Goal: Information Seeking & Learning: Learn about a topic

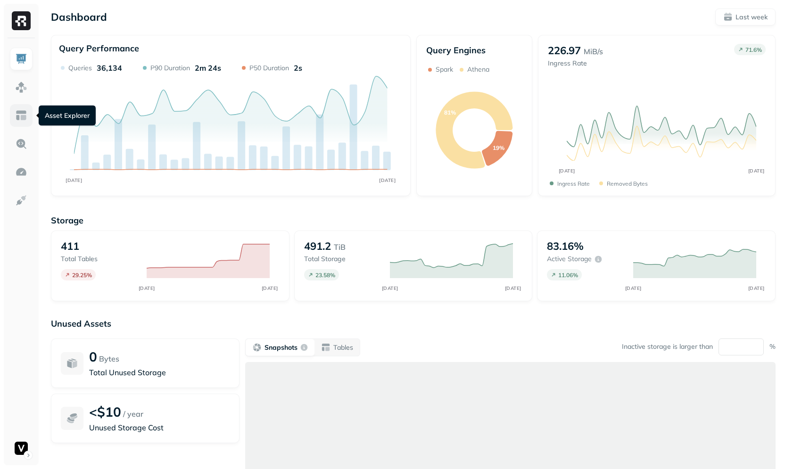
click at [20, 114] on img at bounding box center [21, 115] width 12 height 12
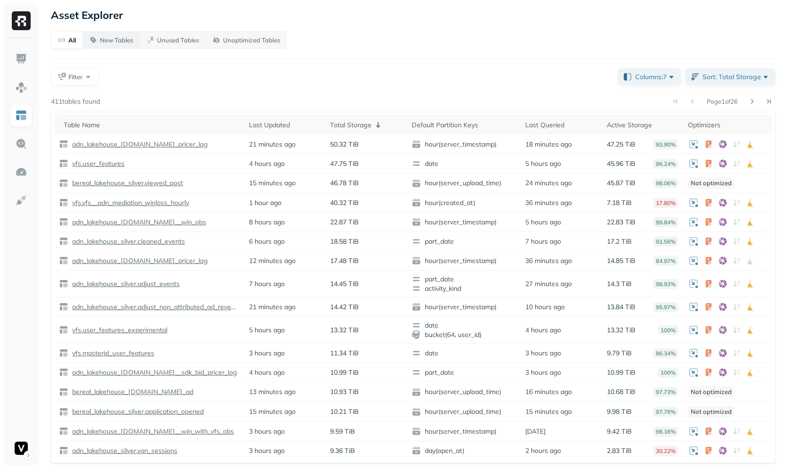
click at [121, 37] on p "New Tables" at bounding box center [116, 40] width 33 height 9
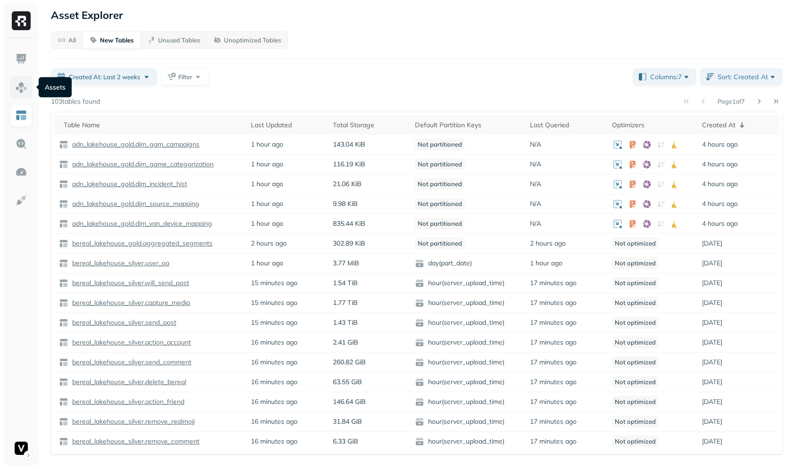
click at [22, 83] on img at bounding box center [21, 87] width 12 height 12
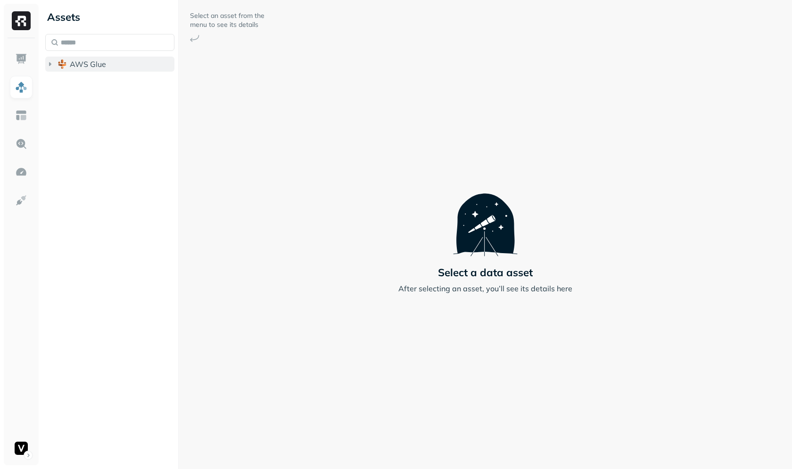
click at [95, 59] on span "AWS Glue" at bounding box center [88, 63] width 36 height 9
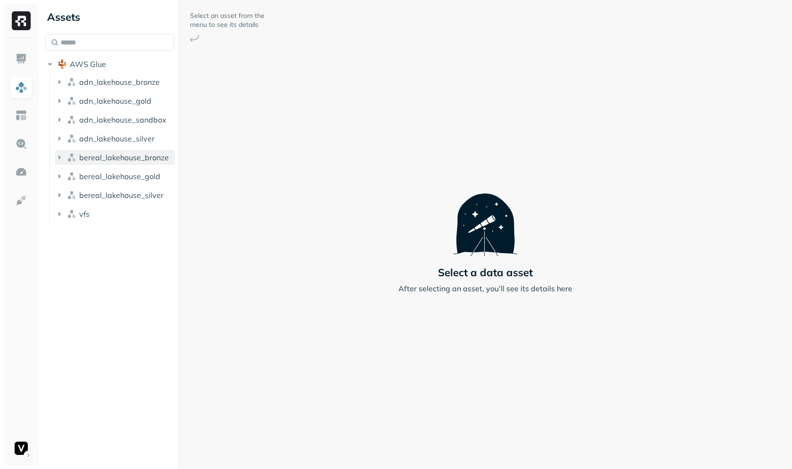
click at [138, 162] on span "bereal_lakehouse_bronze" at bounding box center [124, 157] width 90 height 9
click at [132, 190] on span "bereal_lakehouse_gold" at bounding box center [119, 194] width 81 height 9
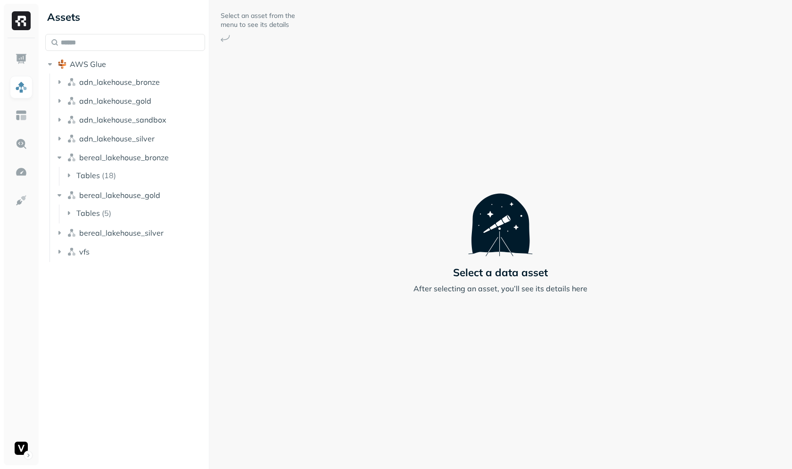
click at [209, 187] on div at bounding box center [209, 234] width 0 height 469
click at [154, 227] on button "bereal_lakehouse_silver" at bounding box center [134, 232] width 159 height 15
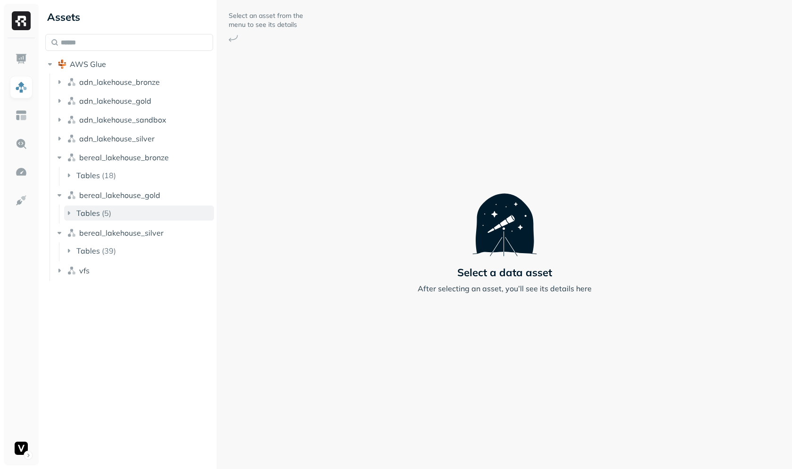
click at [145, 209] on button "Tables ( 5 )" at bounding box center [139, 213] width 150 height 15
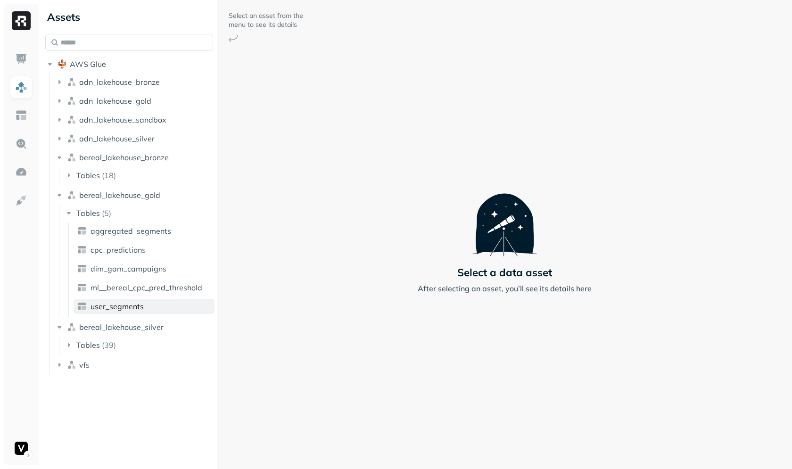
click at [154, 305] on link "user_segments" at bounding box center [144, 306] width 141 height 15
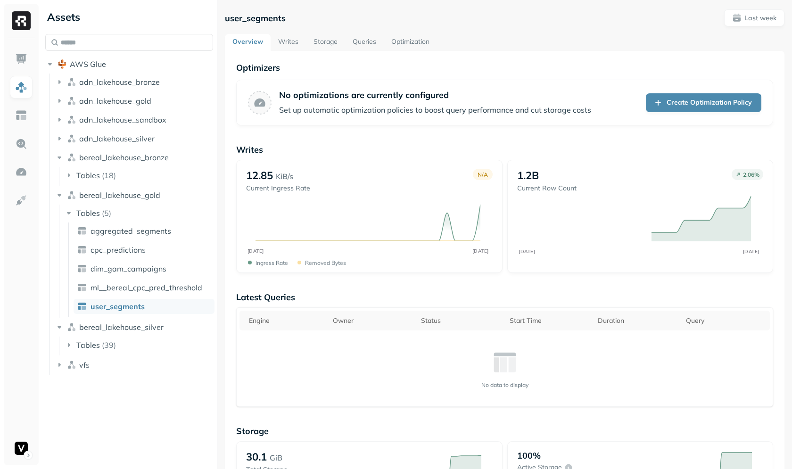
click at [285, 47] on link "Writes" at bounding box center [288, 42] width 35 height 17
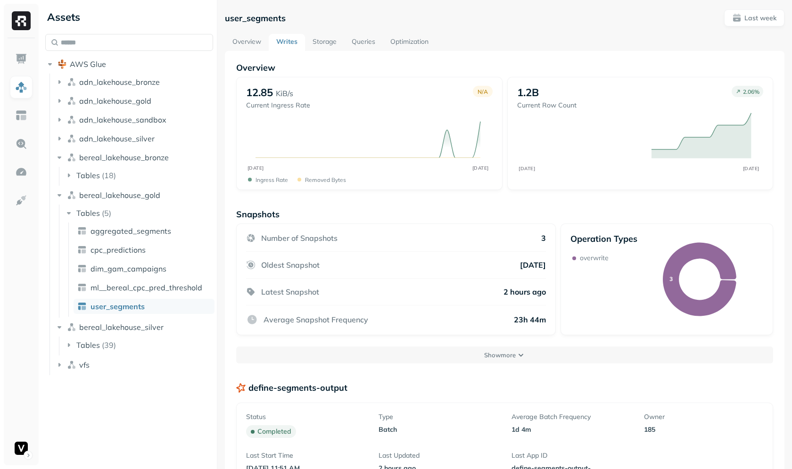
scroll to position [179, 0]
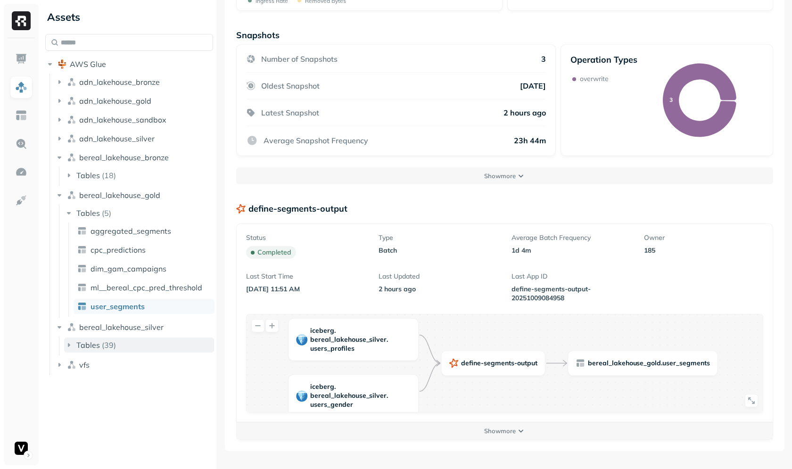
click at [135, 339] on button "Tables ( 39 )" at bounding box center [139, 345] width 150 height 15
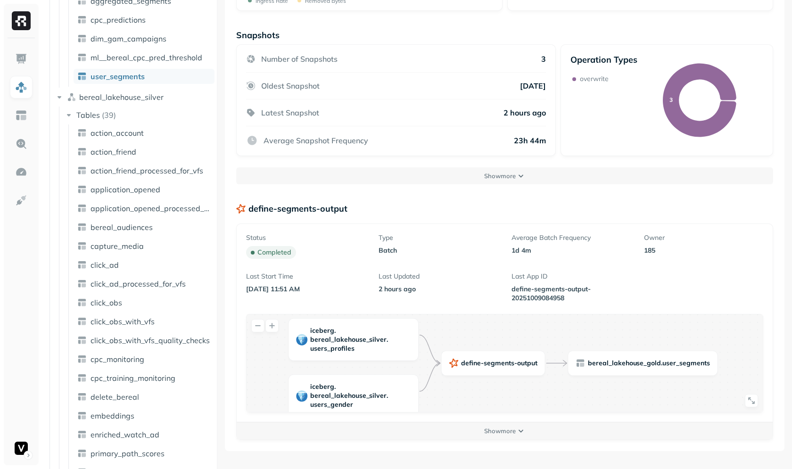
scroll to position [645, 0]
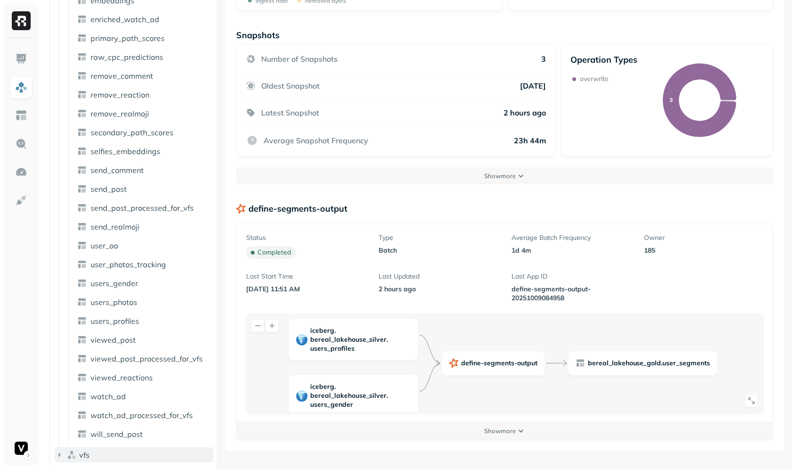
click at [124, 447] on button "vfs" at bounding box center [134, 454] width 159 height 15
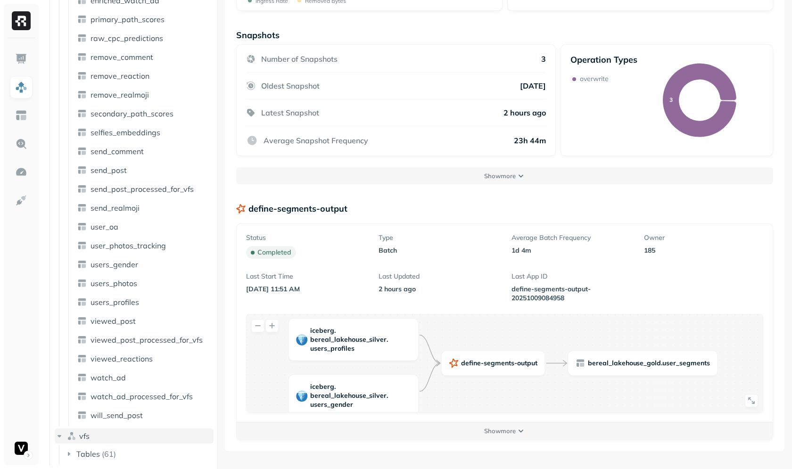
click at [103, 438] on button "vfs" at bounding box center [134, 436] width 159 height 15
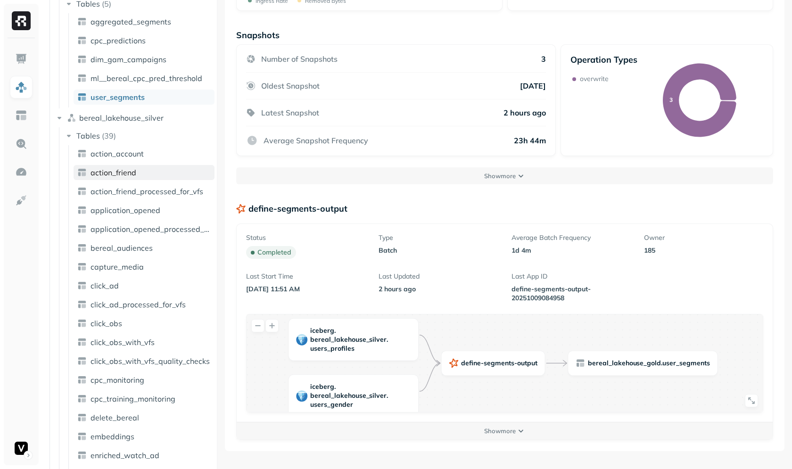
scroll to position [100, 0]
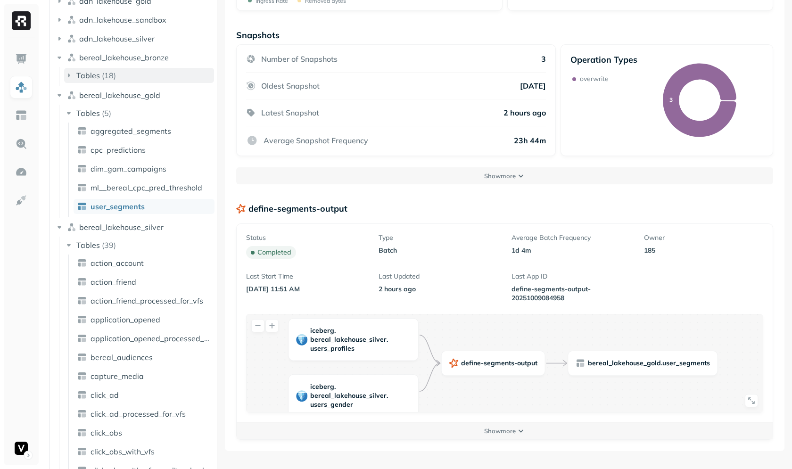
click at [138, 74] on button "Tables ( 18 )" at bounding box center [139, 75] width 150 height 15
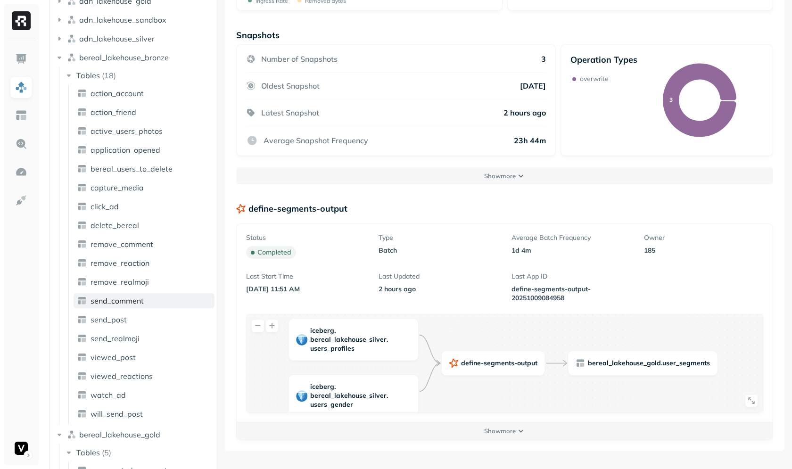
scroll to position [88, 0]
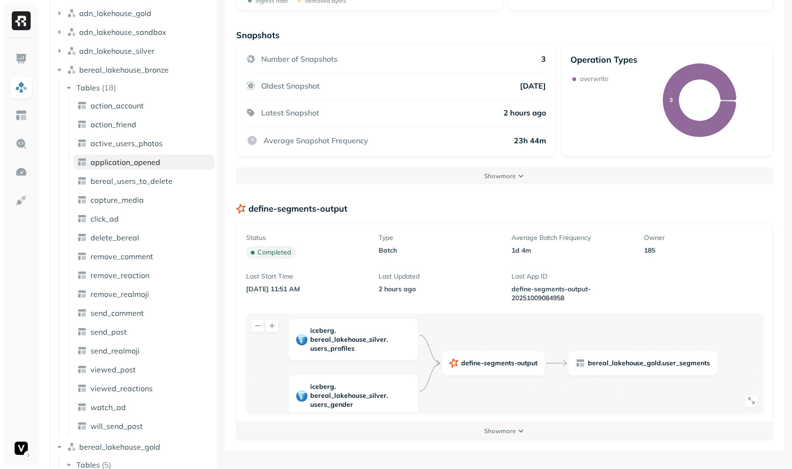
click at [166, 163] on link "application_opened" at bounding box center [144, 162] width 141 height 15
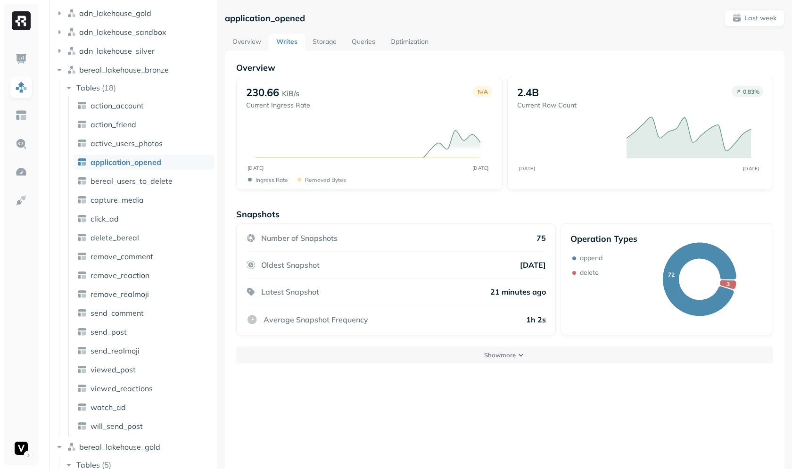
click at [333, 51] on div "Overview 230.66 KiB/s Current Ingress Rate N/A OCT [DATE] Ingress Rate Removed …" at bounding box center [505, 285] width 560 height 469
click at [330, 46] on link "Storage" at bounding box center [324, 42] width 39 height 17
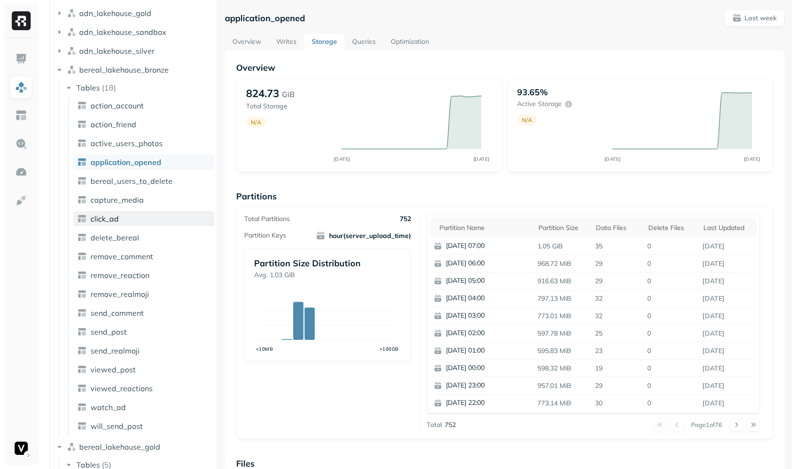
click at [150, 220] on link "click_ad" at bounding box center [144, 218] width 141 height 15
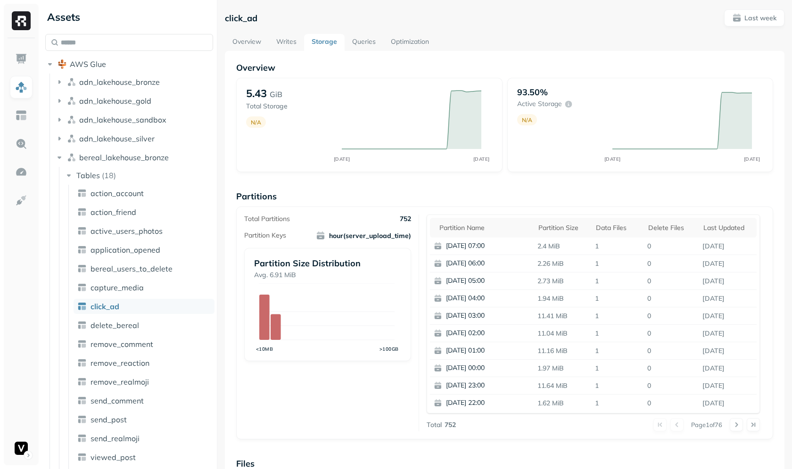
scroll to position [275, 0]
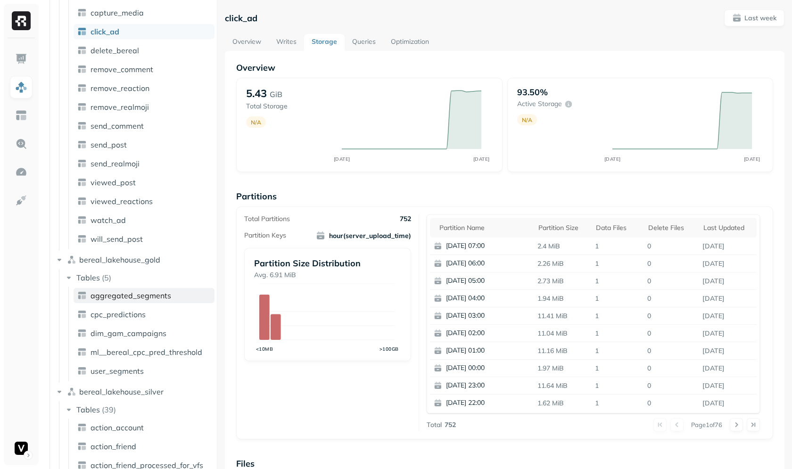
click at [153, 297] on span "aggregated_segments" at bounding box center [131, 295] width 81 height 9
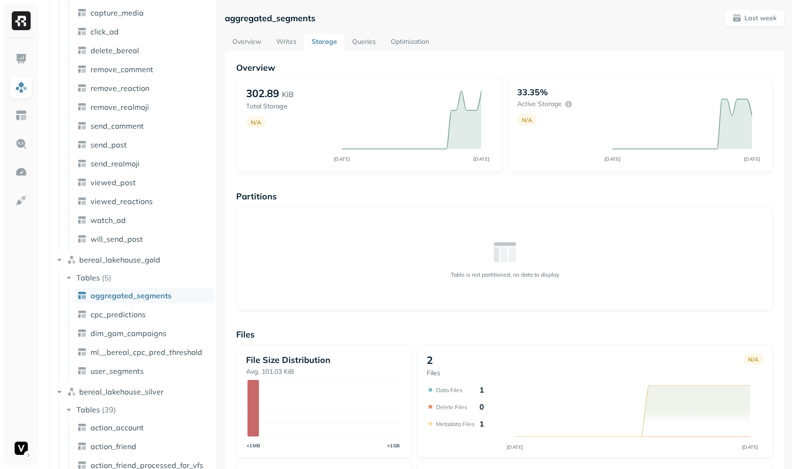
click at [293, 44] on link "Writes" at bounding box center [286, 42] width 35 height 17
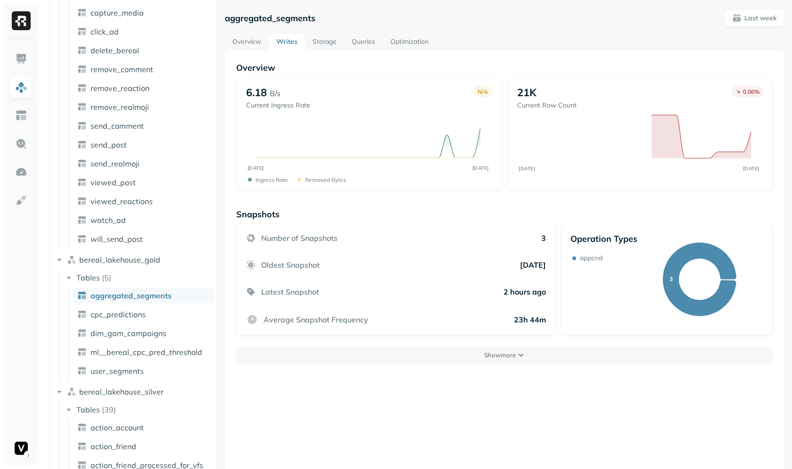
click at [328, 49] on link "Storage" at bounding box center [324, 42] width 39 height 17
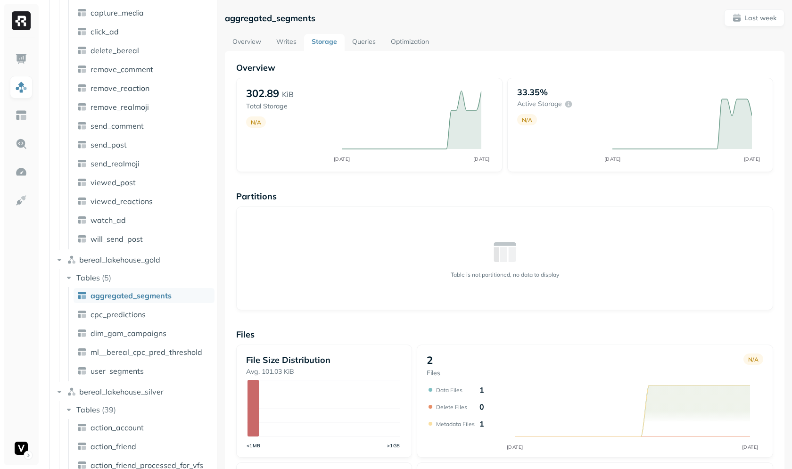
click at [272, 43] on link "Writes" at bounding box center [286, 42] width 35 height 17
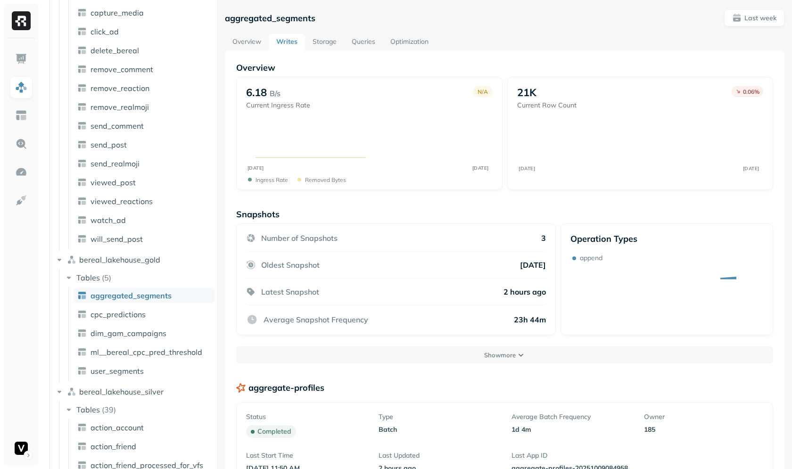
scroll to position [179, 0]
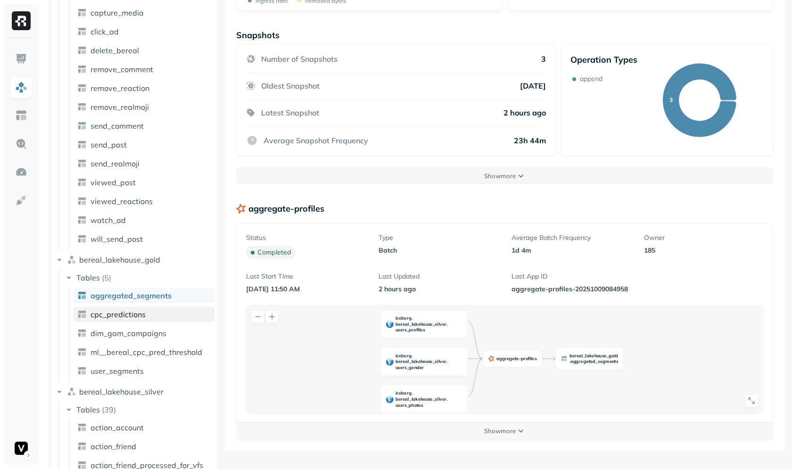
click at [134, 314] on span "cpc_predictions" at bounding box center [118, 314] width 55 height 9
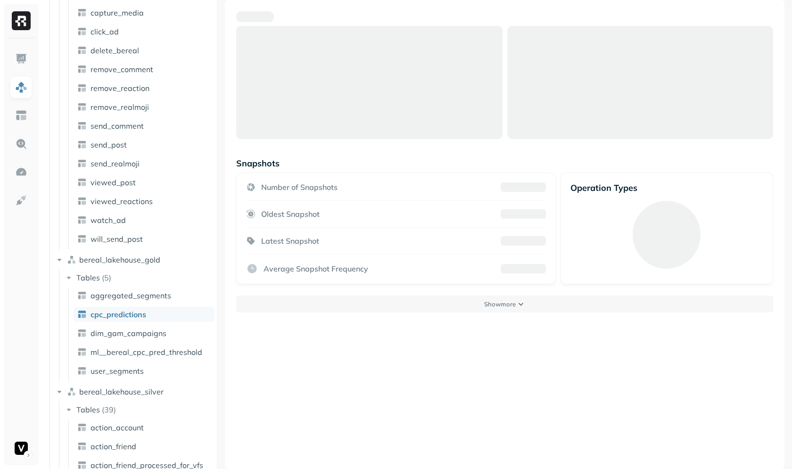
scroll to position [51, 0]
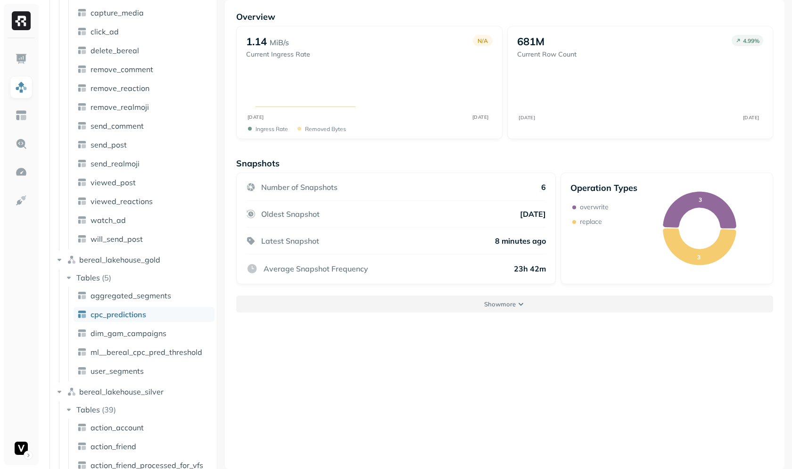
click at [296, 304] on button "Show more" at bounding box center [504, 304] width 537 height 17
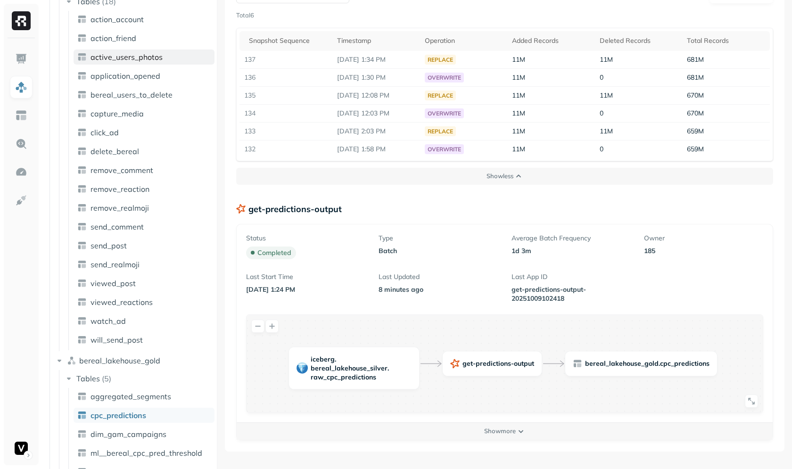
scroll to position [0, 0]
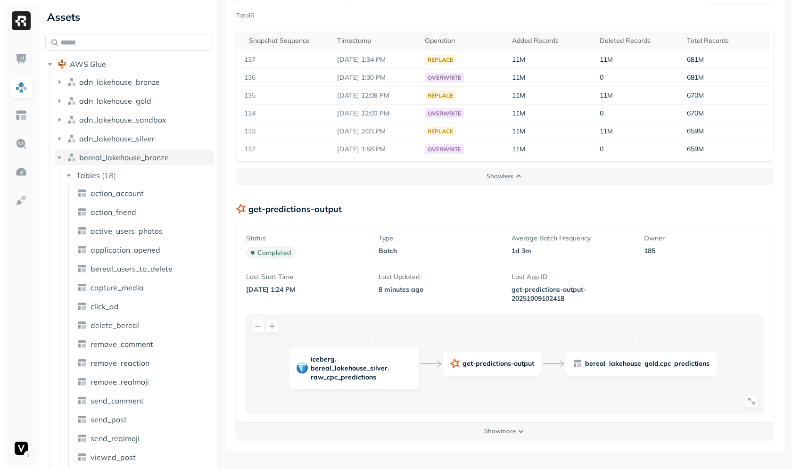
click at [146, 157] on span "bereal_lakehouse_bronze" at bounding box center [124, 157] width 90 height 9
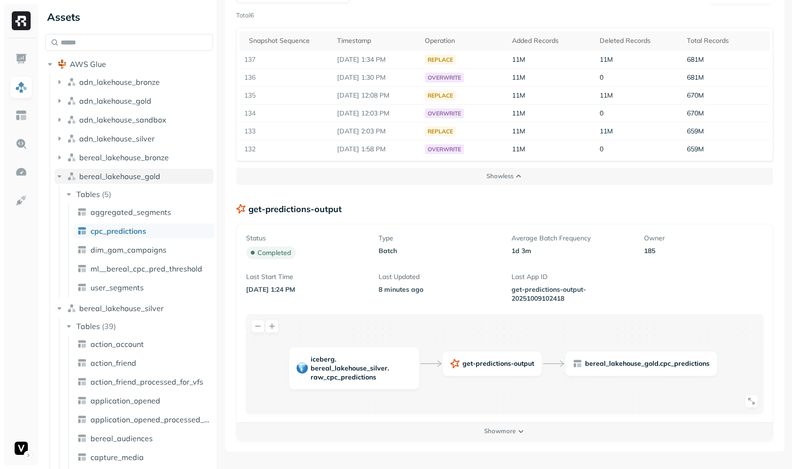
click at [144, 175] on span "bereal_lakehouse_gold" at bounding box center [119, 176] width 81 height 9
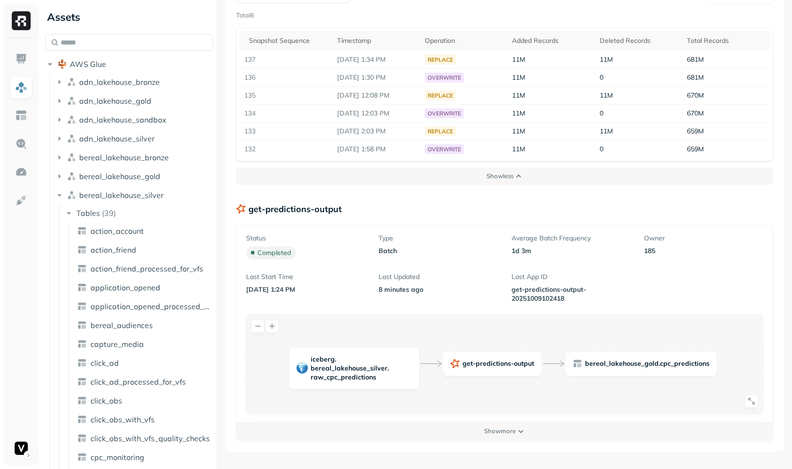
click at [144, 185] on li "bereal_lakehouse_gold" at bounding box center [134, 177] width 159 height 17
click at [143, 191] on span "bereal_lakehouse_silver" at bounding box center [121, 194] width 84 height 9
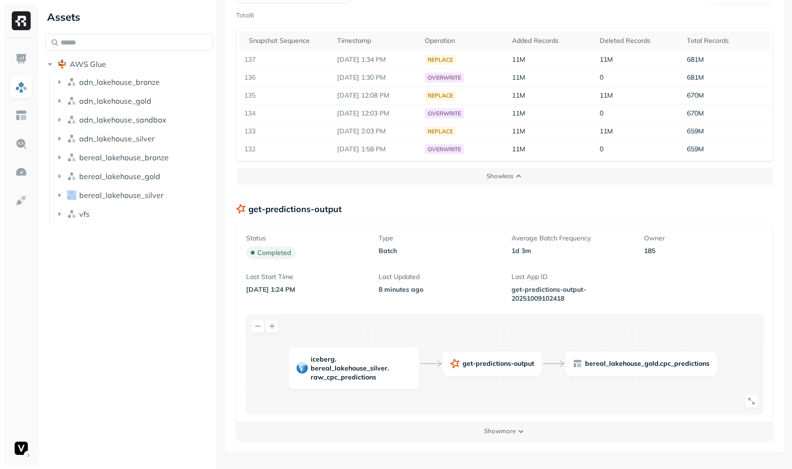
click at [213, 183] on div "bereal_lakehouse_gold" at bounding box center [134, 176] width 159 height 15
